Goal: Find specific page/section: Find specific page/section

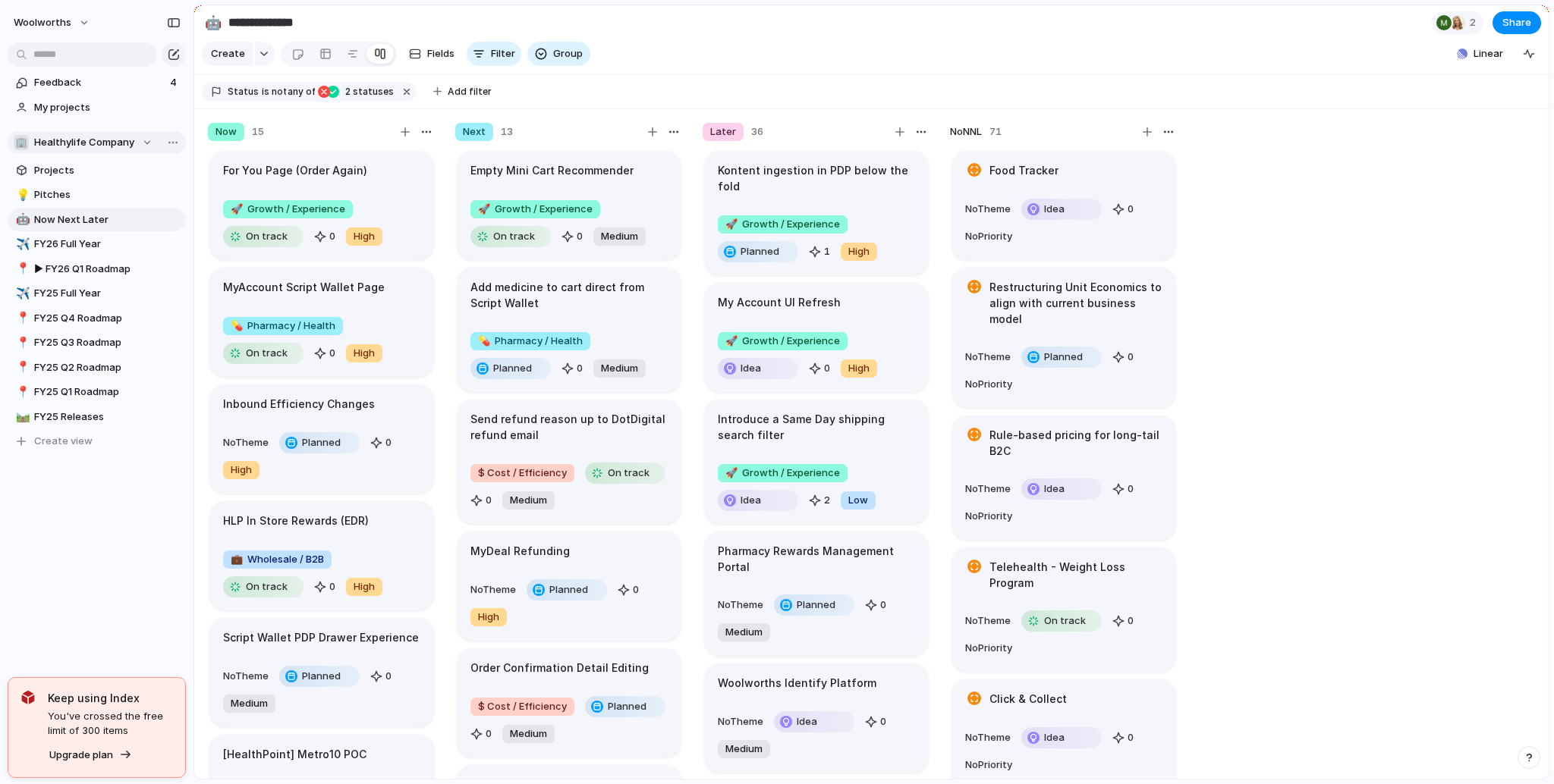
click at [106, 131] on button "🏢 Healthylife Company" at bounding box center [97, 142] width 178 height 22
click at [103, 232] on span "Insights & Analytics" at bounding box center [93, 230] width 93 height 15
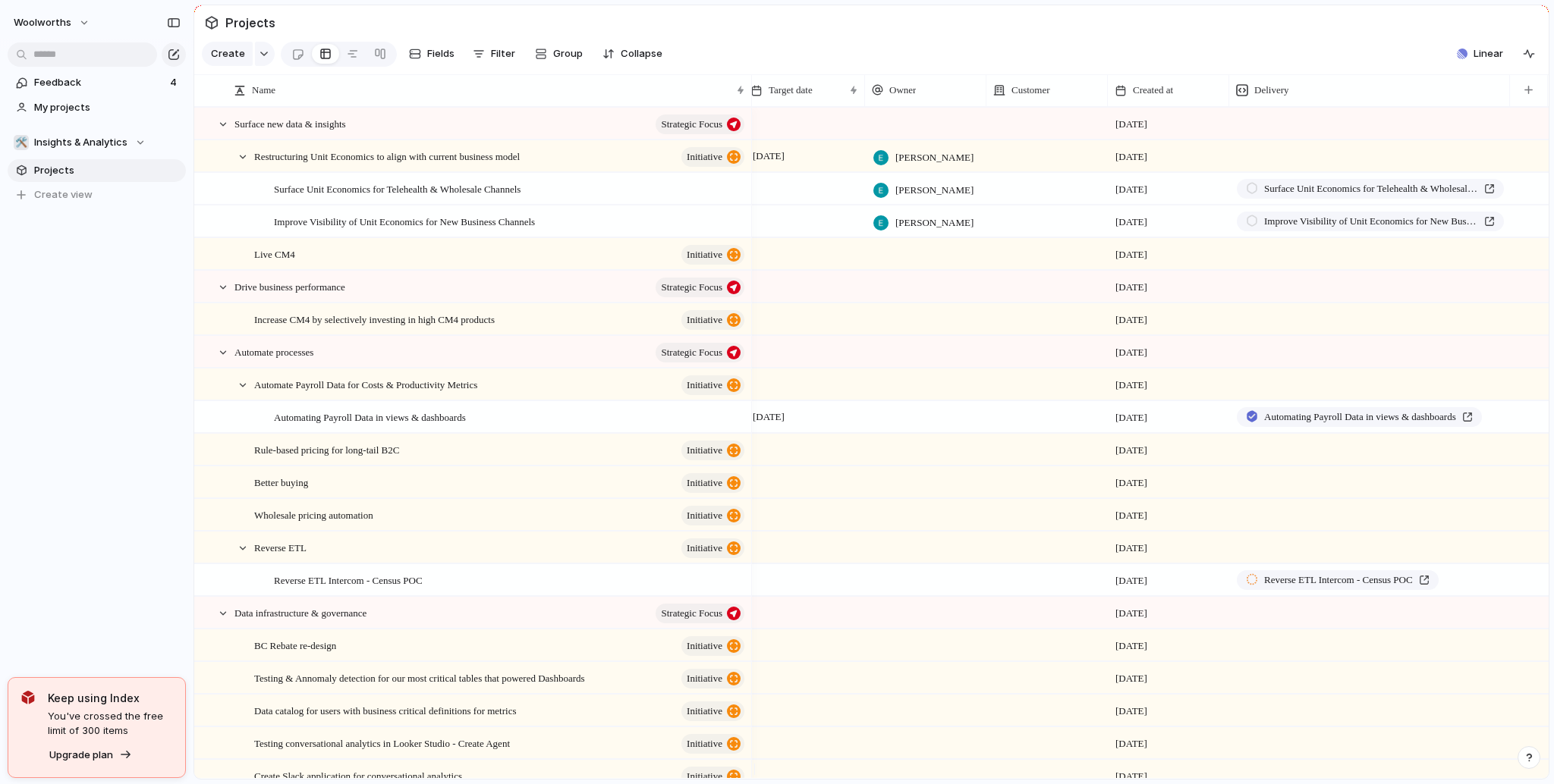
scroll to position [0, 87]
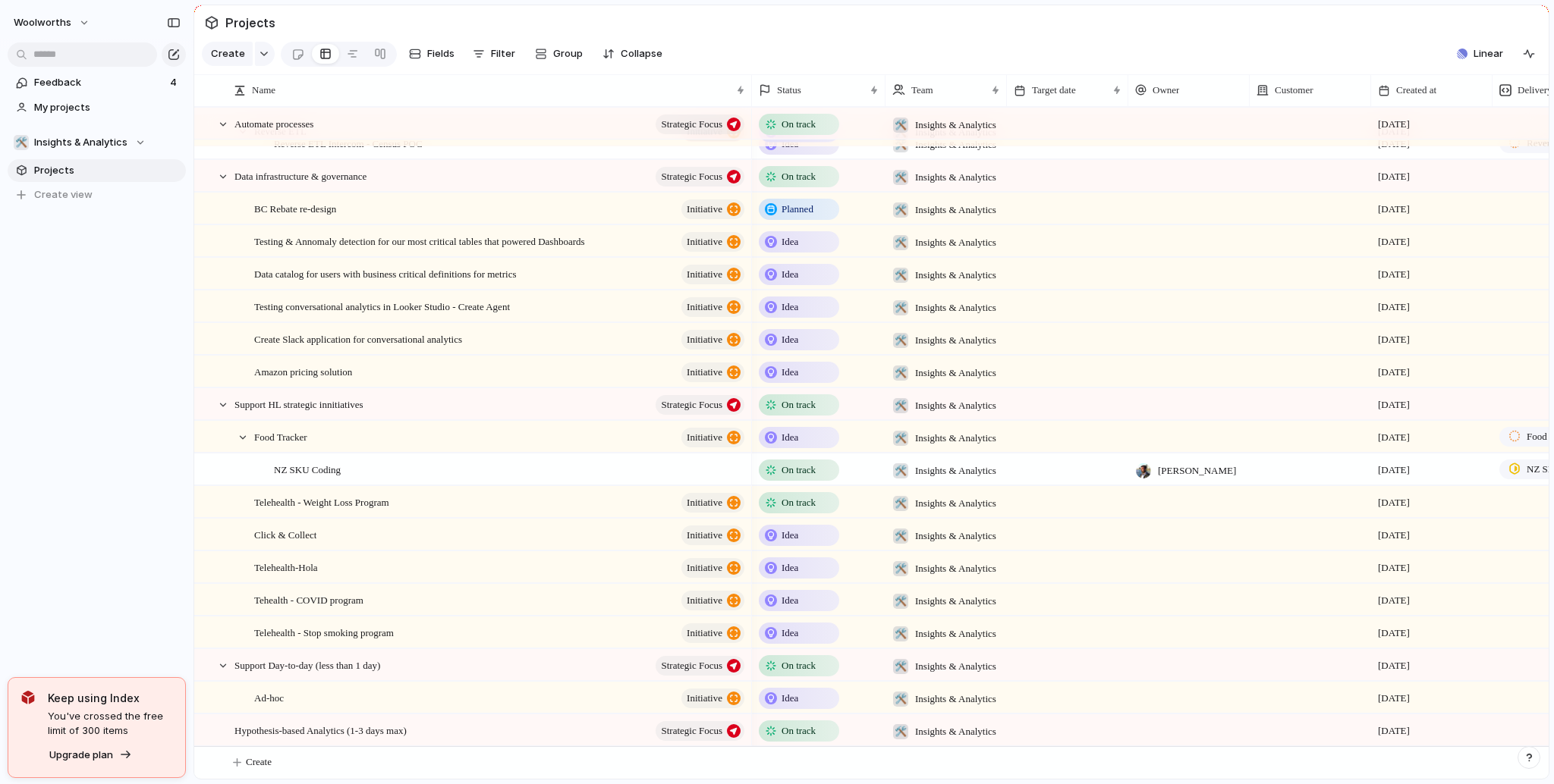
click at [48, 360] on div "woolworths Feedback 4 My projects 🛠️ Insights & Analytics Projects To pick up a…" at bounding box center [97, 392] width 193 height 784
